Goal: Task Accomplishment & Management: Use online tool/utility

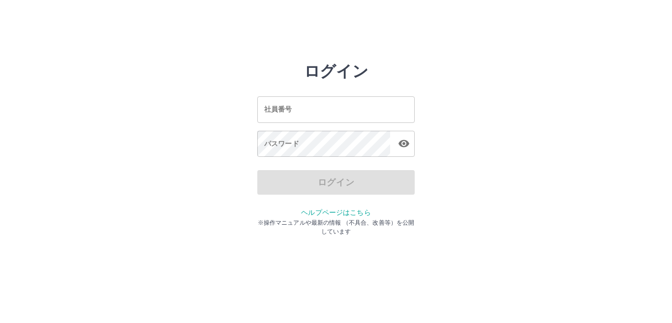
click at [335, 97] on input "社員番号" at bounding box center [335, 109] width 157 height 26
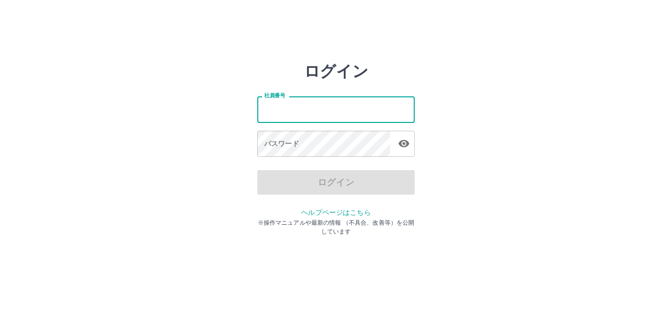
type input "*******"
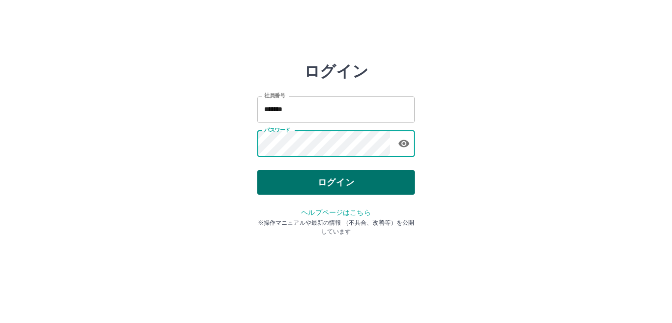
click at [365, 191] on button "ログイン" at bounding box center [335, 182] width 157 height 25
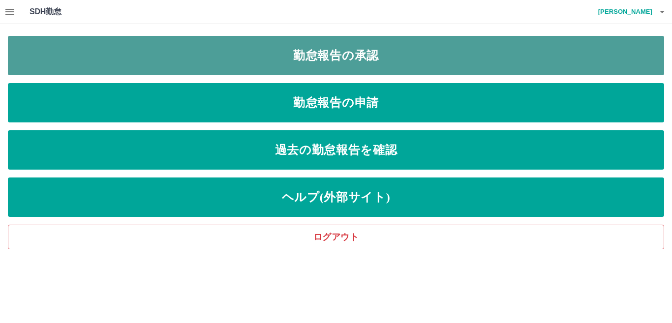
click at [343, 53] on link "勤怠報告の承認" at bounding box center [336, 55] width 656 height 39
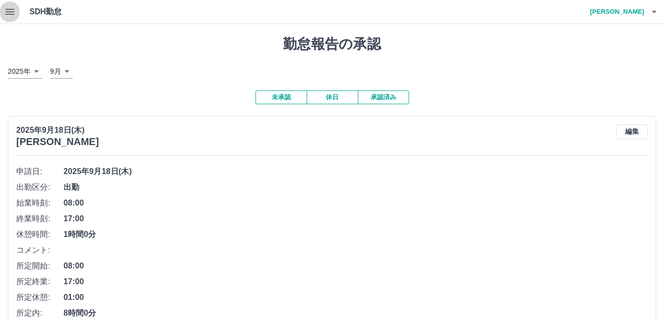
click at [5, 8] on icon "button" at bounding box center [10, 12] width 12 height 12
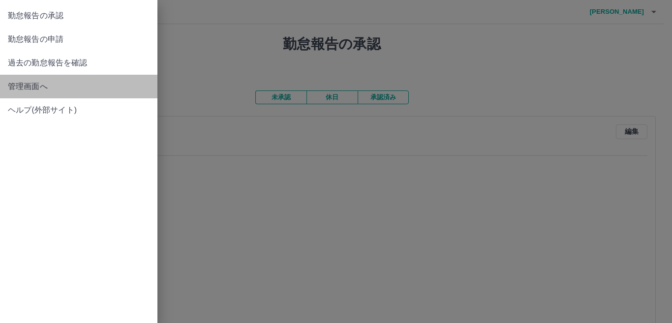
click at [19, 85] on span "管理画面へ" at bounding box center [79, 87] width 142 height 12
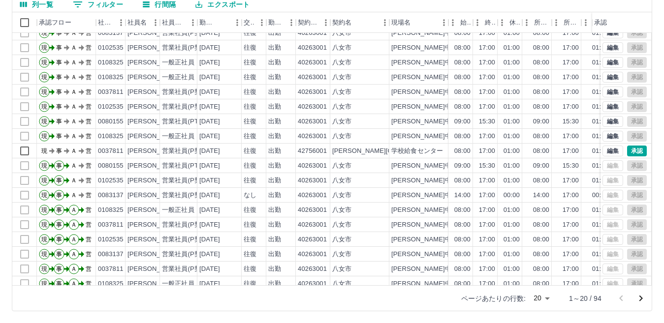
scroll to position [51, 0]
